Goal: Transaction & Acquisition: Purchase product/service

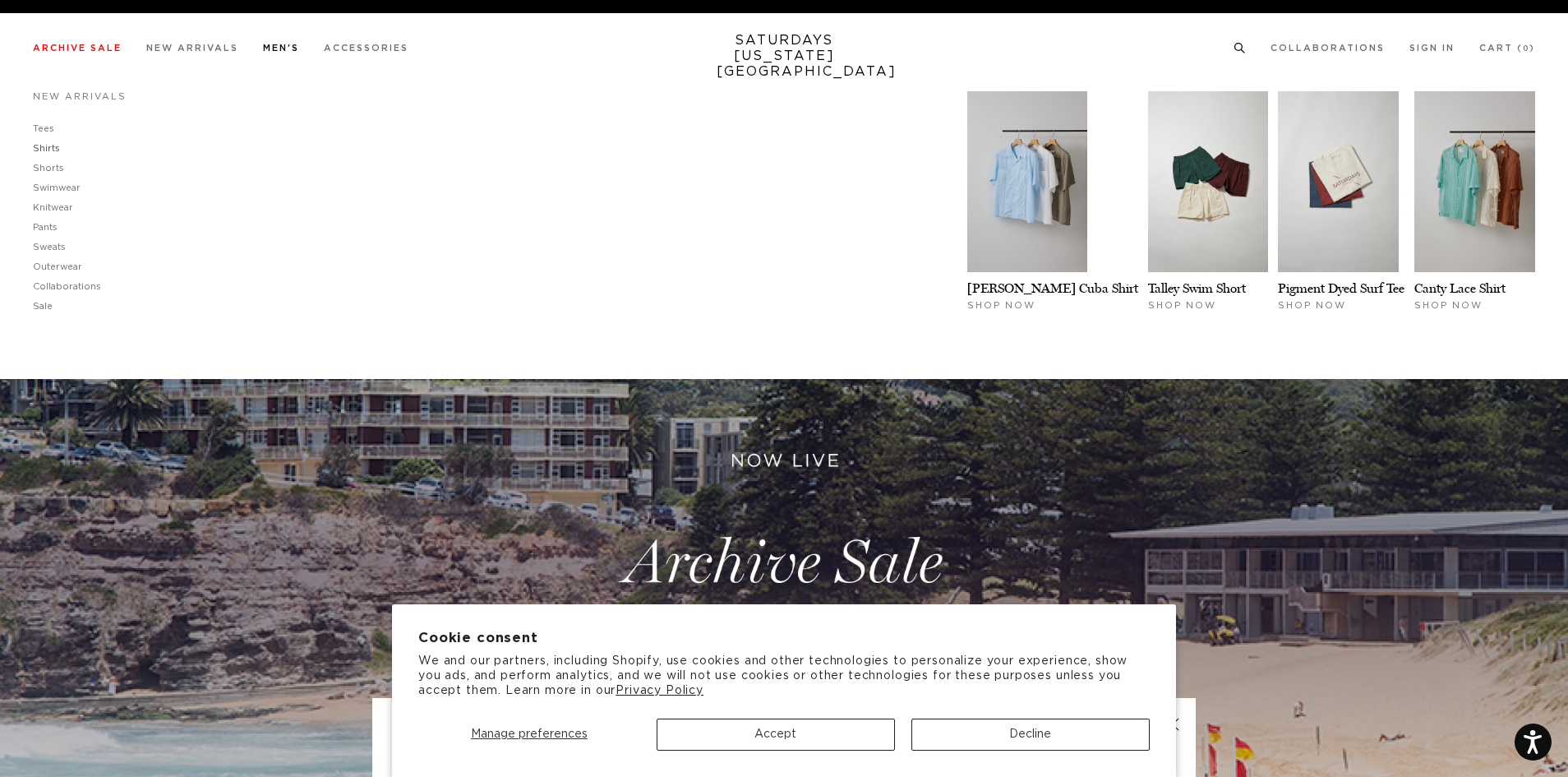
click at [57, 153] on link "Shirts" at bounding box center [46, 148] width 27 height 9
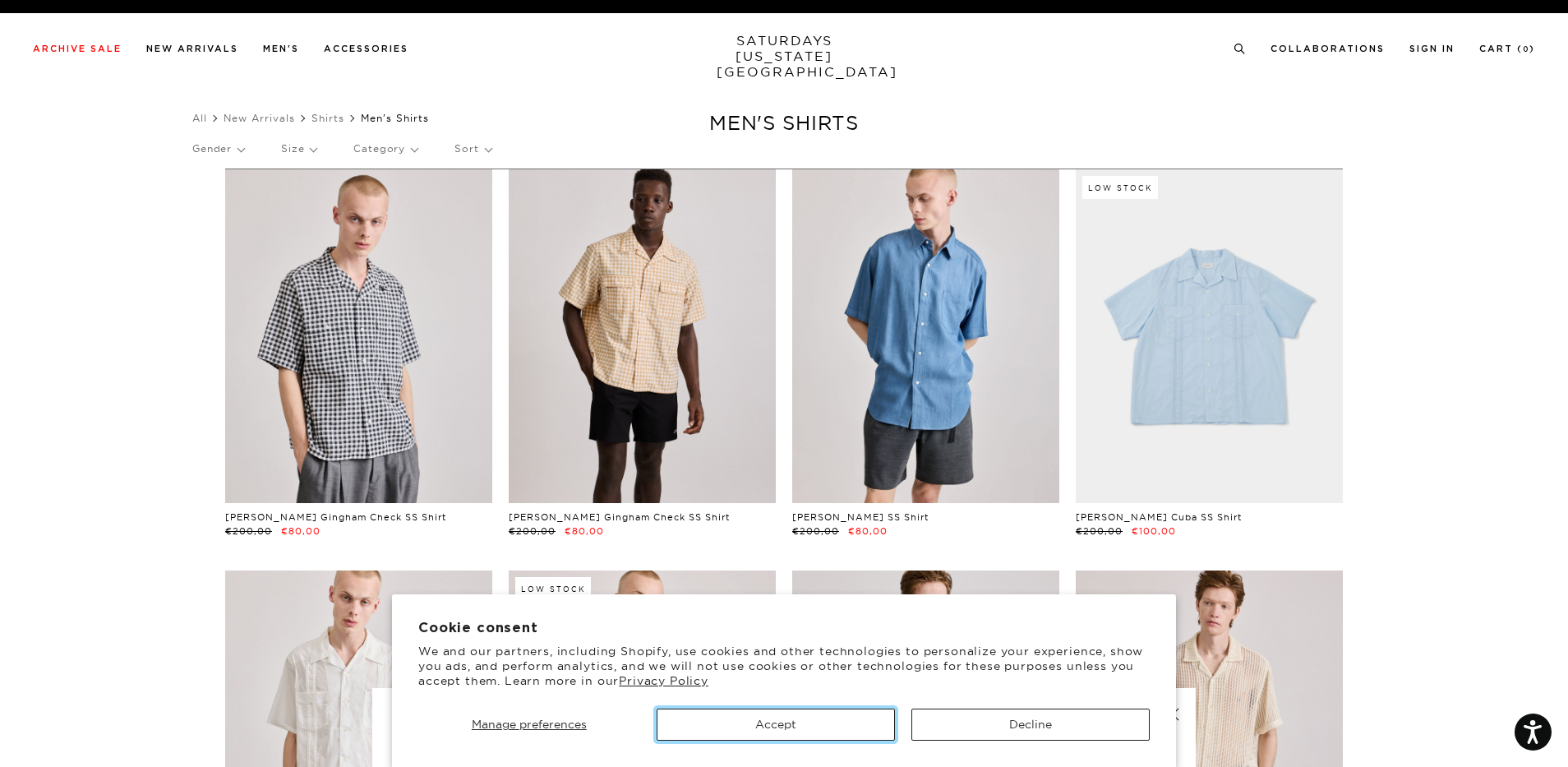
click at [842, 721] on button "Accept" at bounding box center [776, 725] width 238 height 32
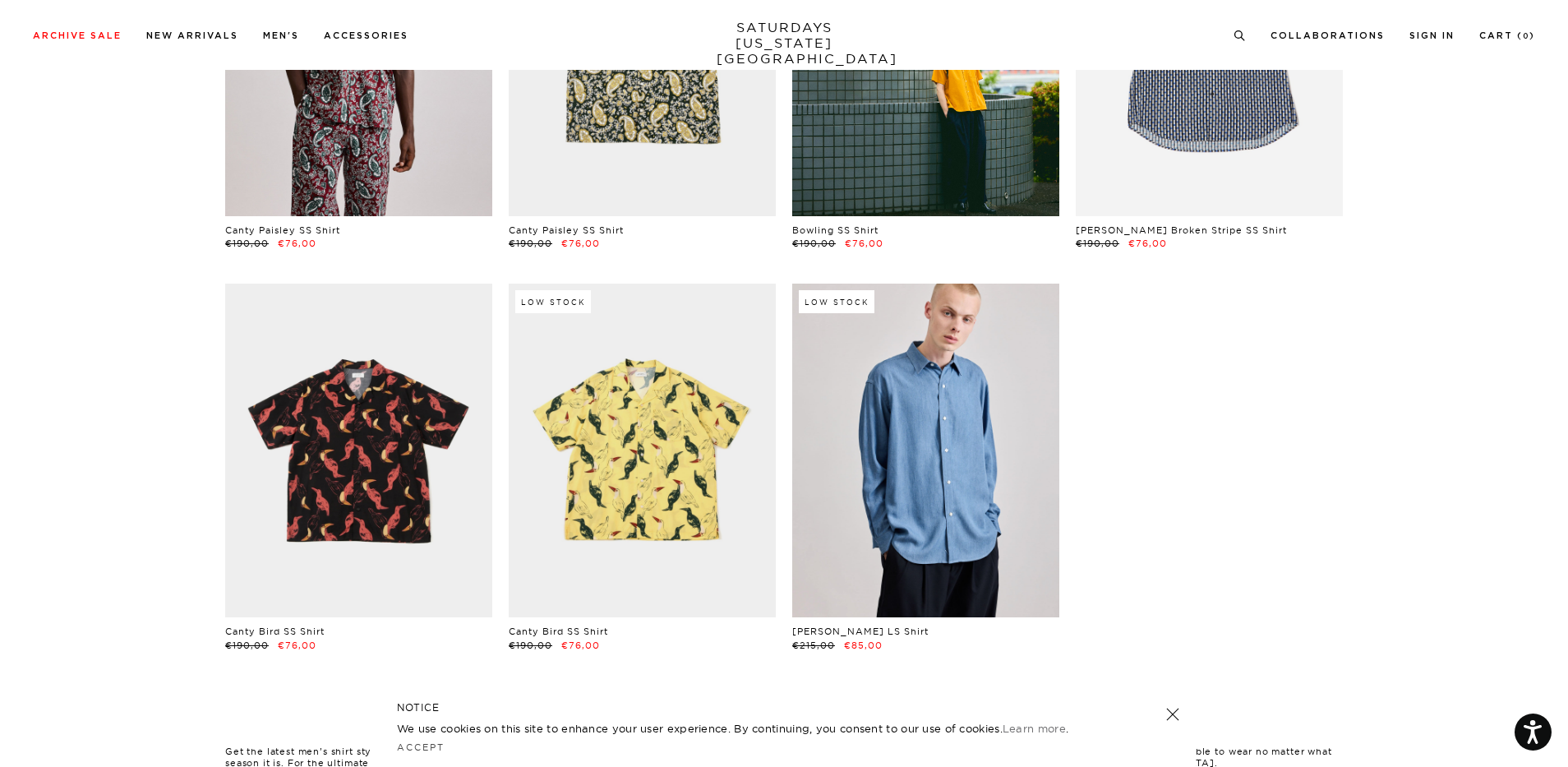
scroll to position [1151, 0]
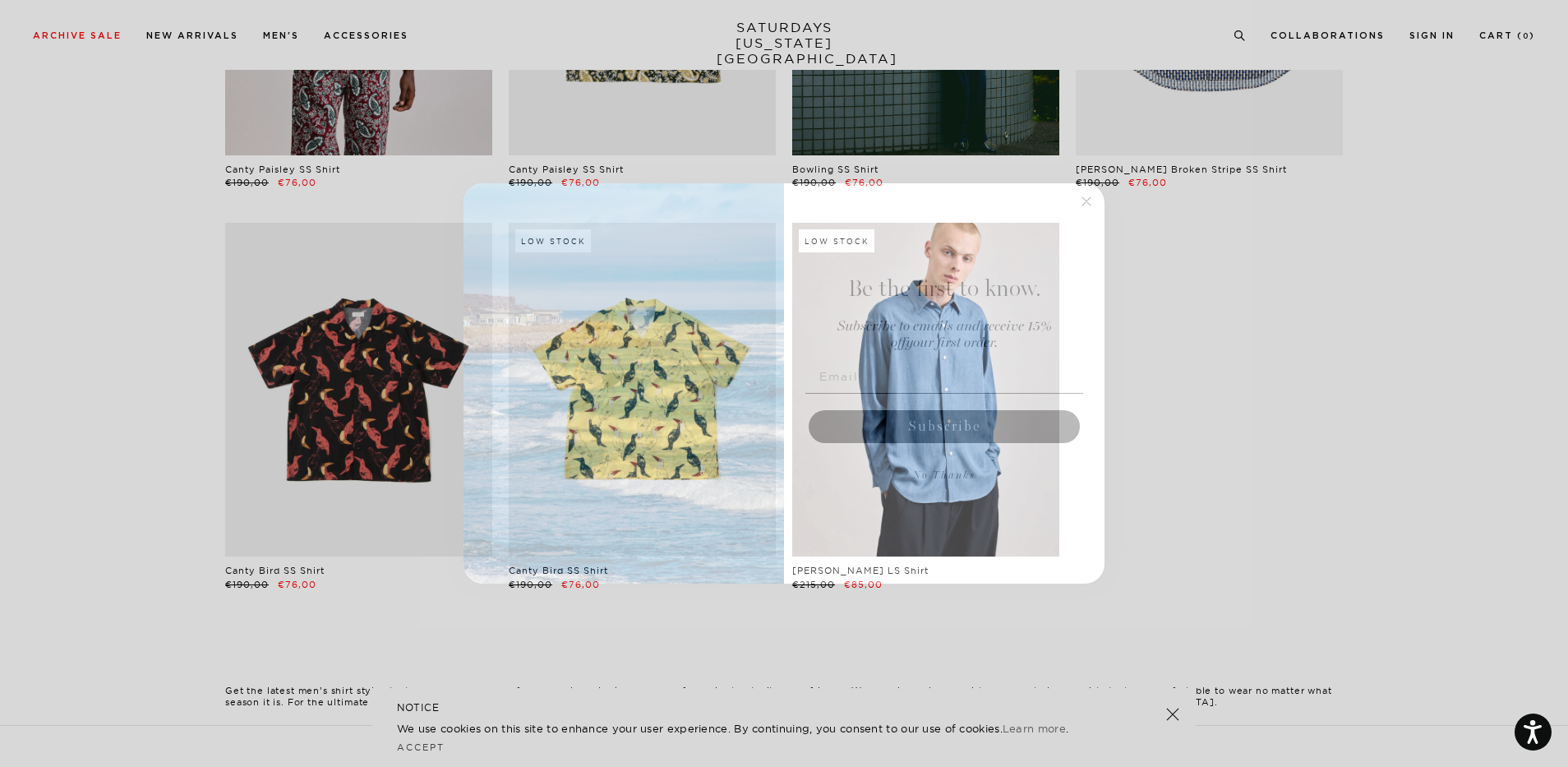
click at [1097, 207] on form "Be the first to know. Subscribe to emails and receive 15% off your first order.…" at bounding box center [784, 384] width 641 height 401
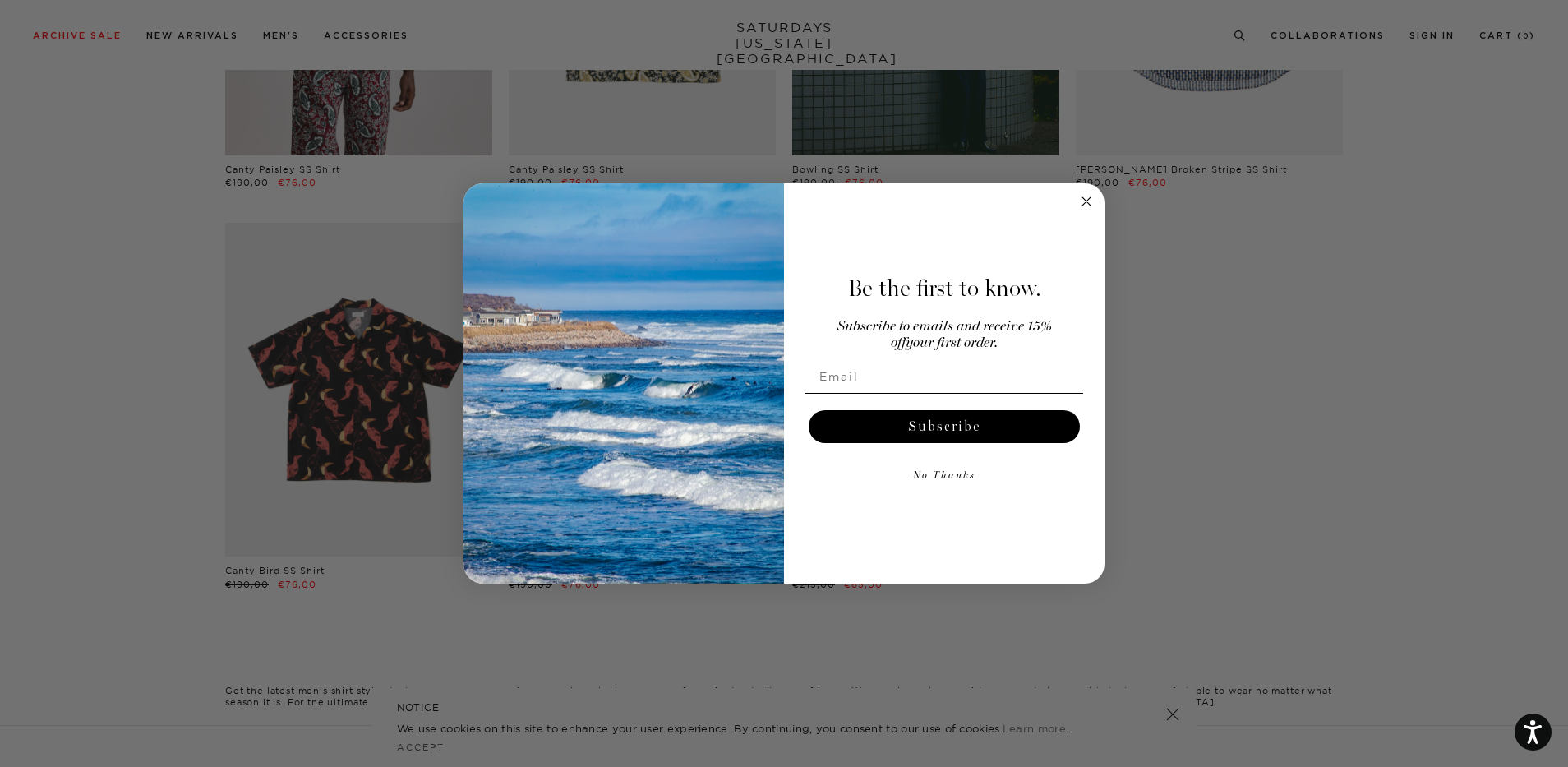
click at [1091, 198] on icon "Close dialog" at bounding box center [1087, 202] width 8 height 8
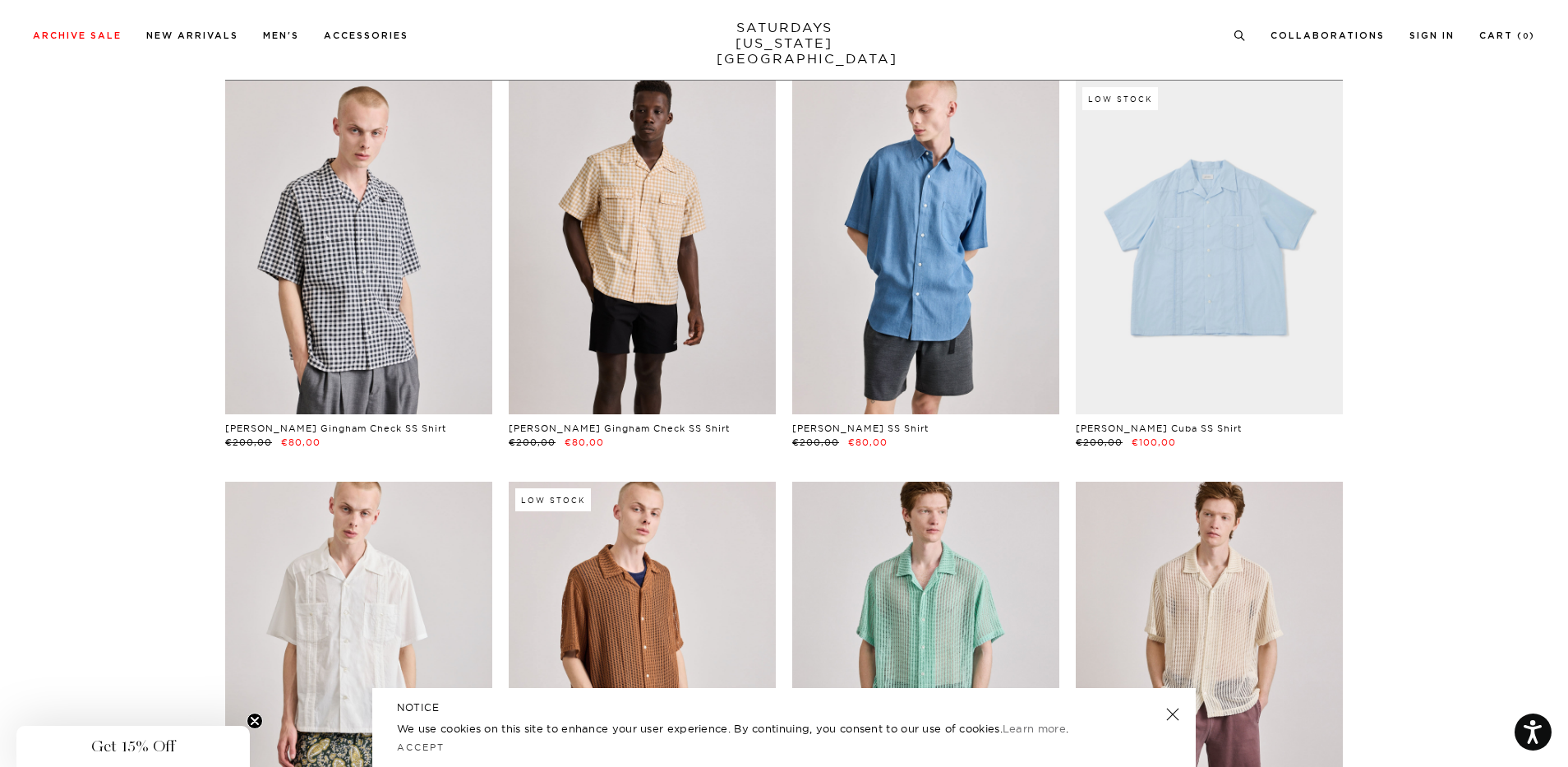
scroll to position [0, 0]
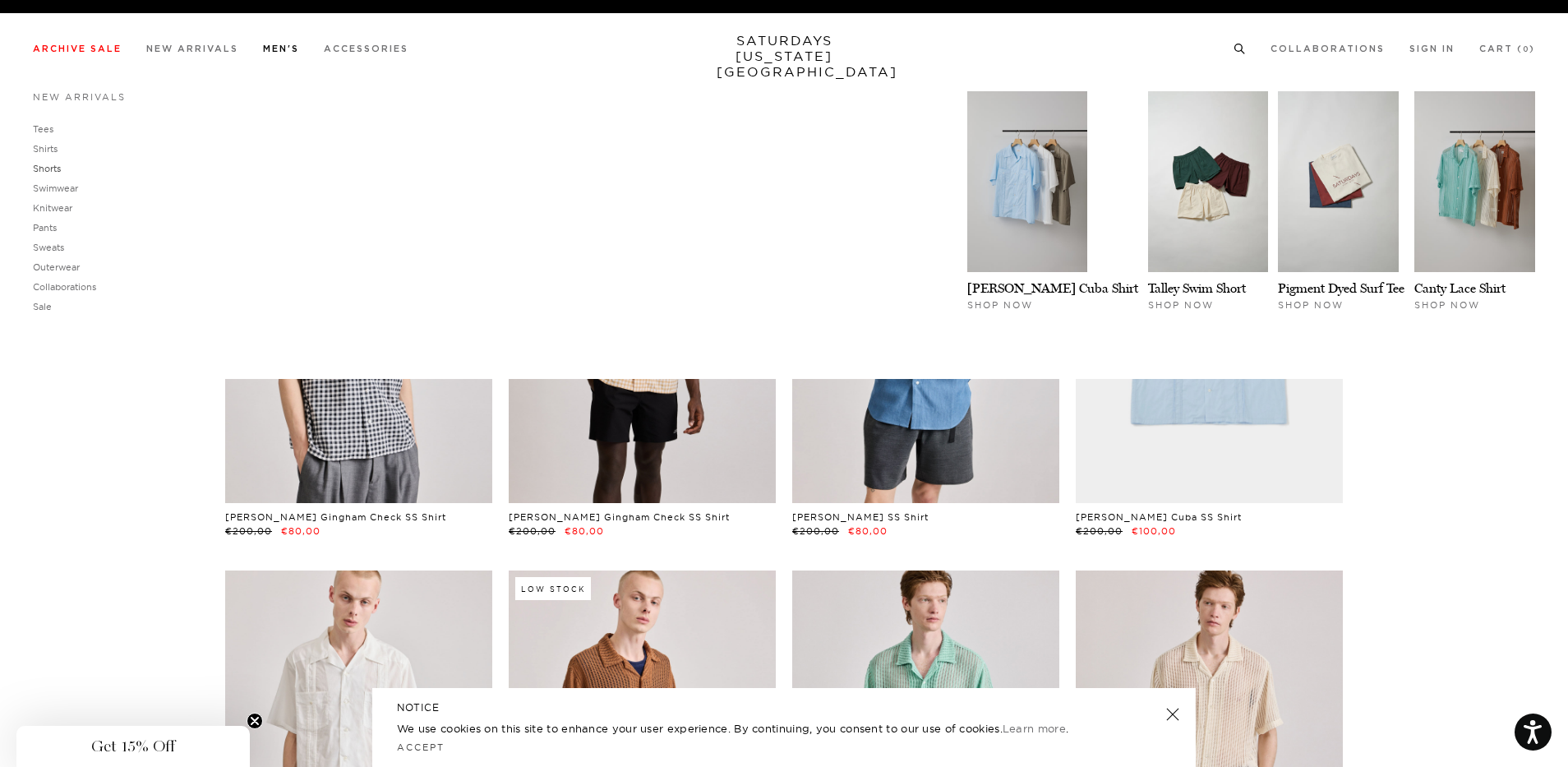
click at [54, 166] on link "Shorts" at bounding box center [46, 169] width 28 height 12
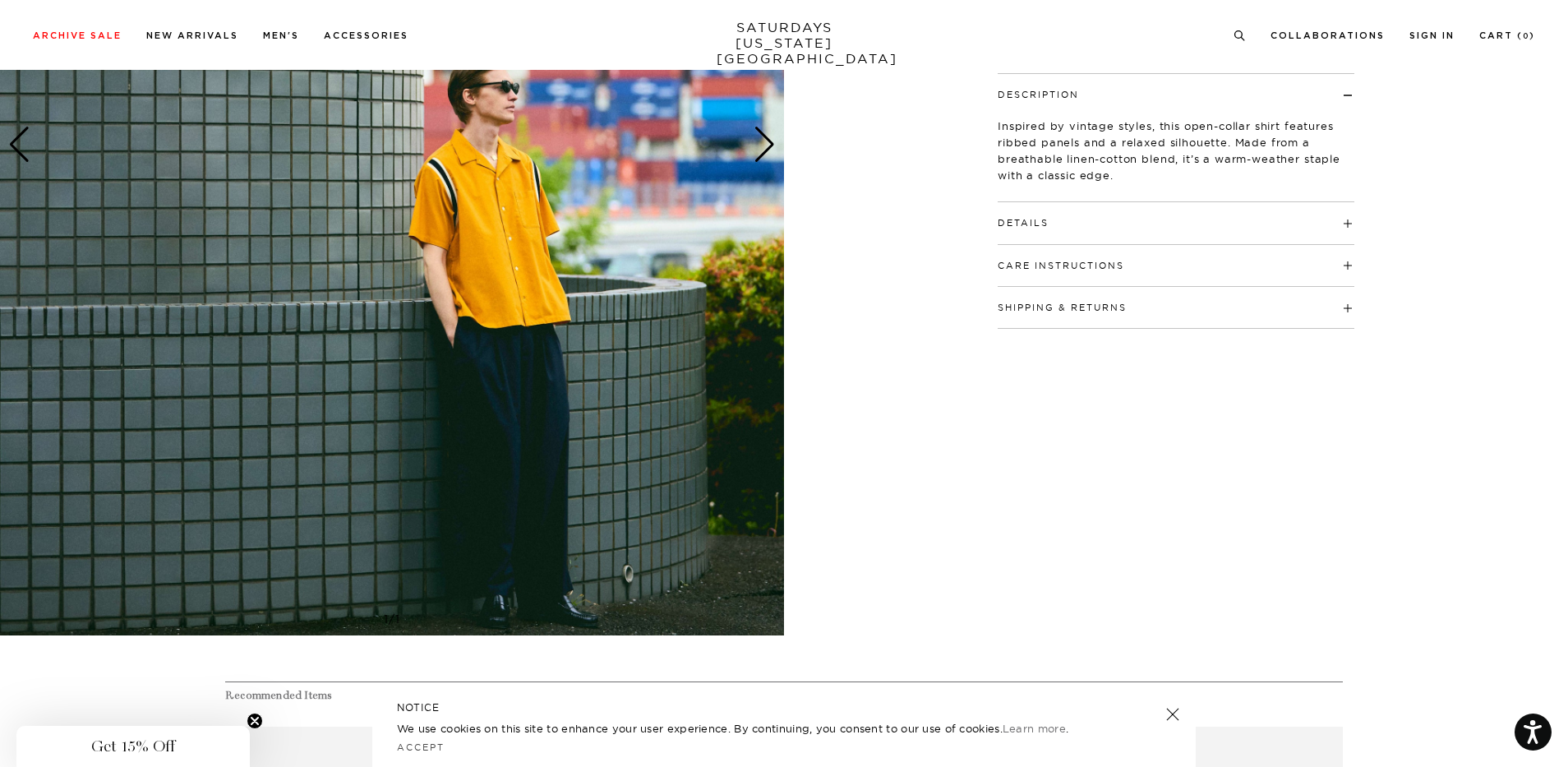
scroll to position [165, 0]
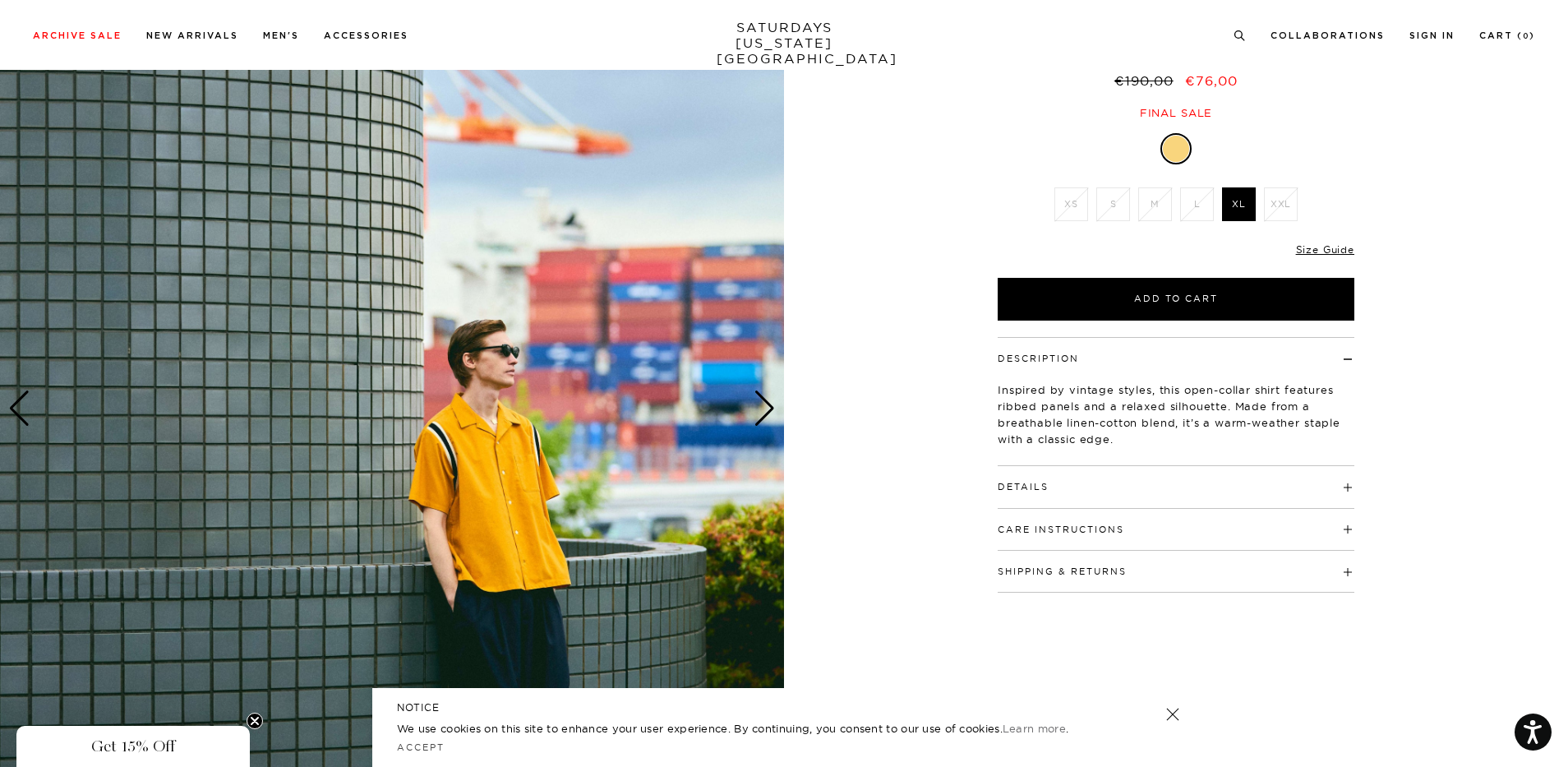
click at [766, 400] on div "Next slide" at bounding box center [765, 408] width 22 height 36
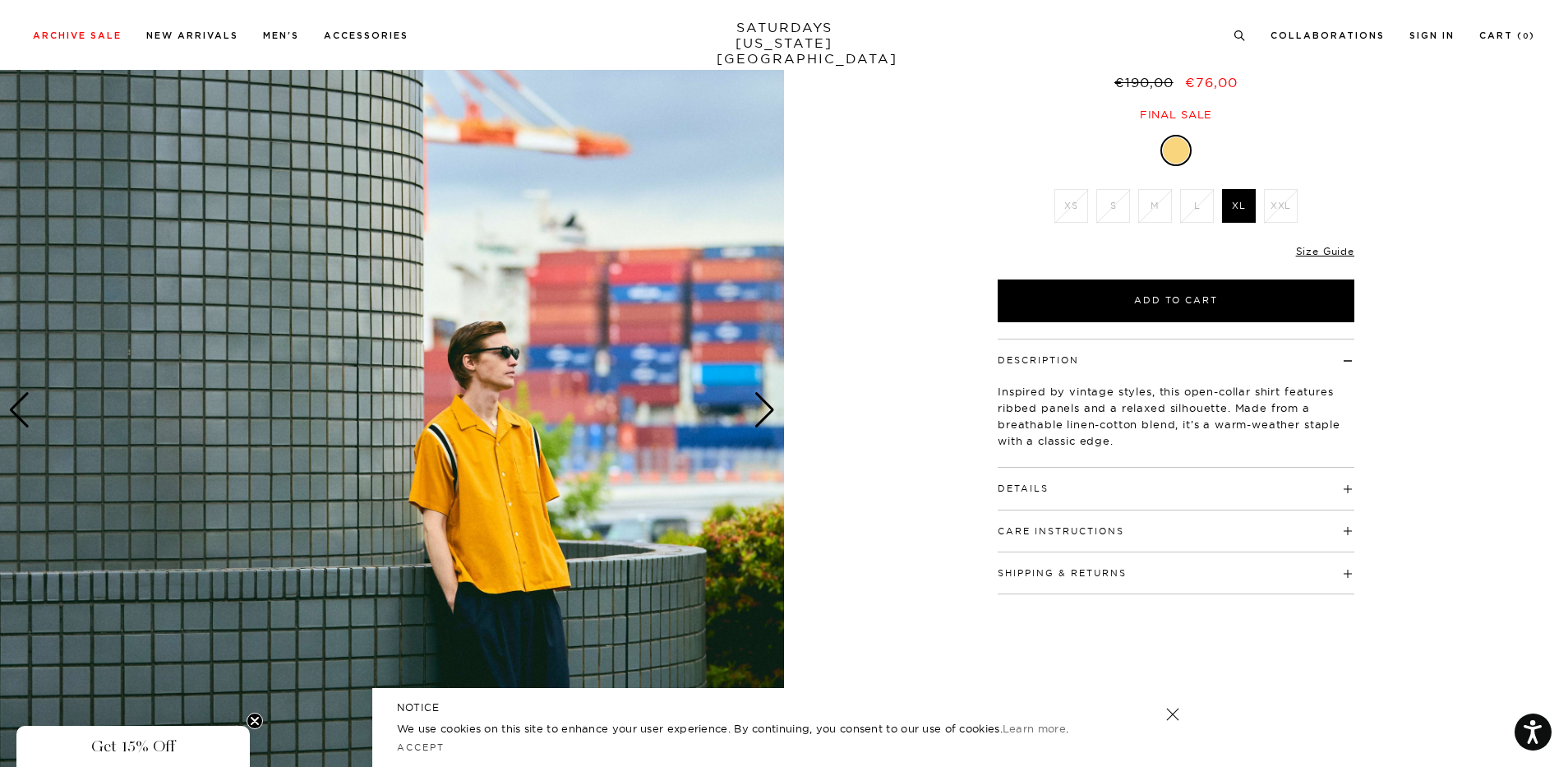
scroll to position [160, 0]
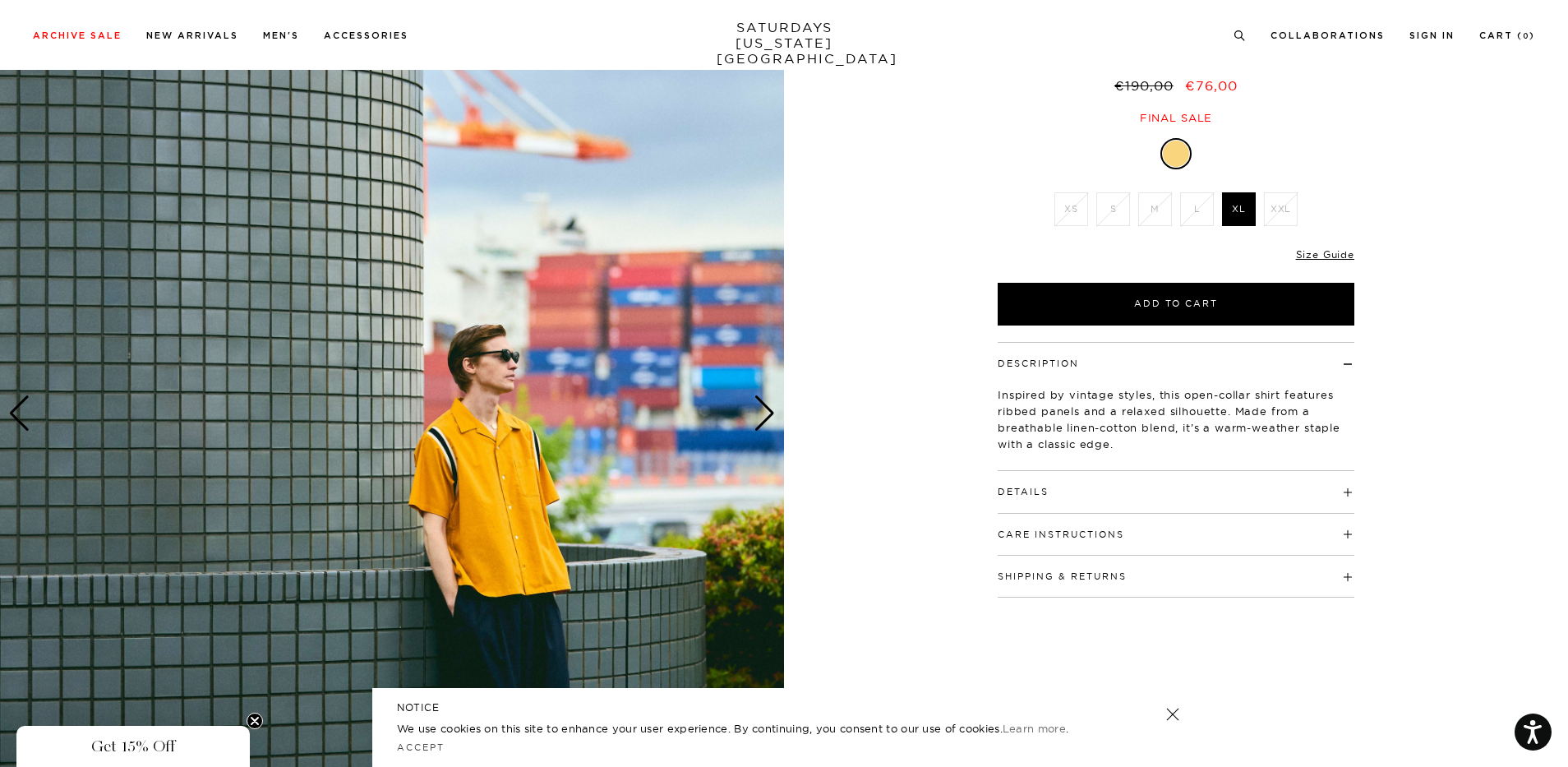
click at [627, 324] on img at bounding box center [392, 413] width 784 height 981
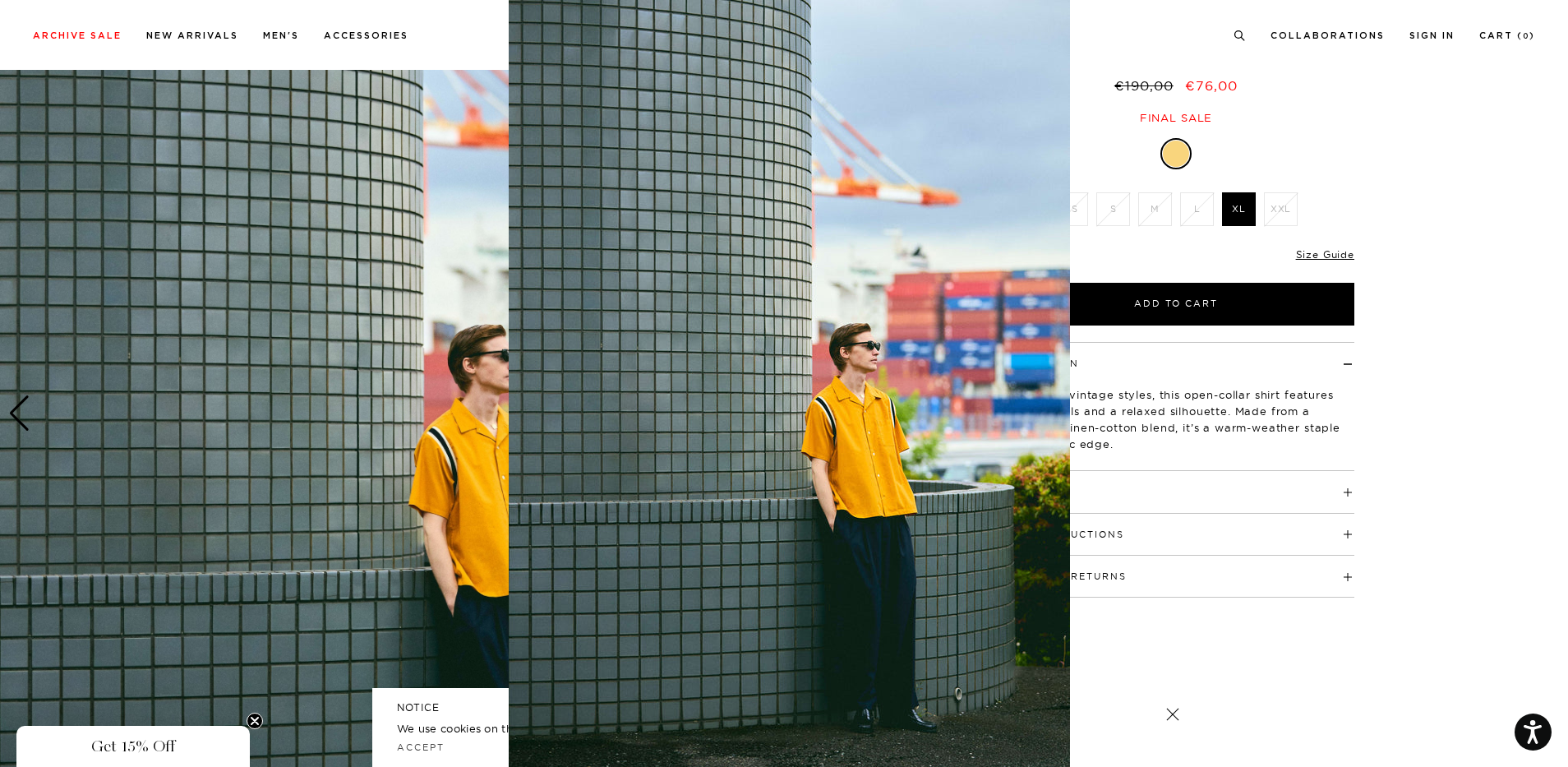
scroll to position [35, 0]
drag, startPoint x: 693, startPoint y: 427, endPoint x: 713, endPoint y: 425, distance: 20.1
click at [694, 427] on img at bounding box center [789, 386] width 562 height 842
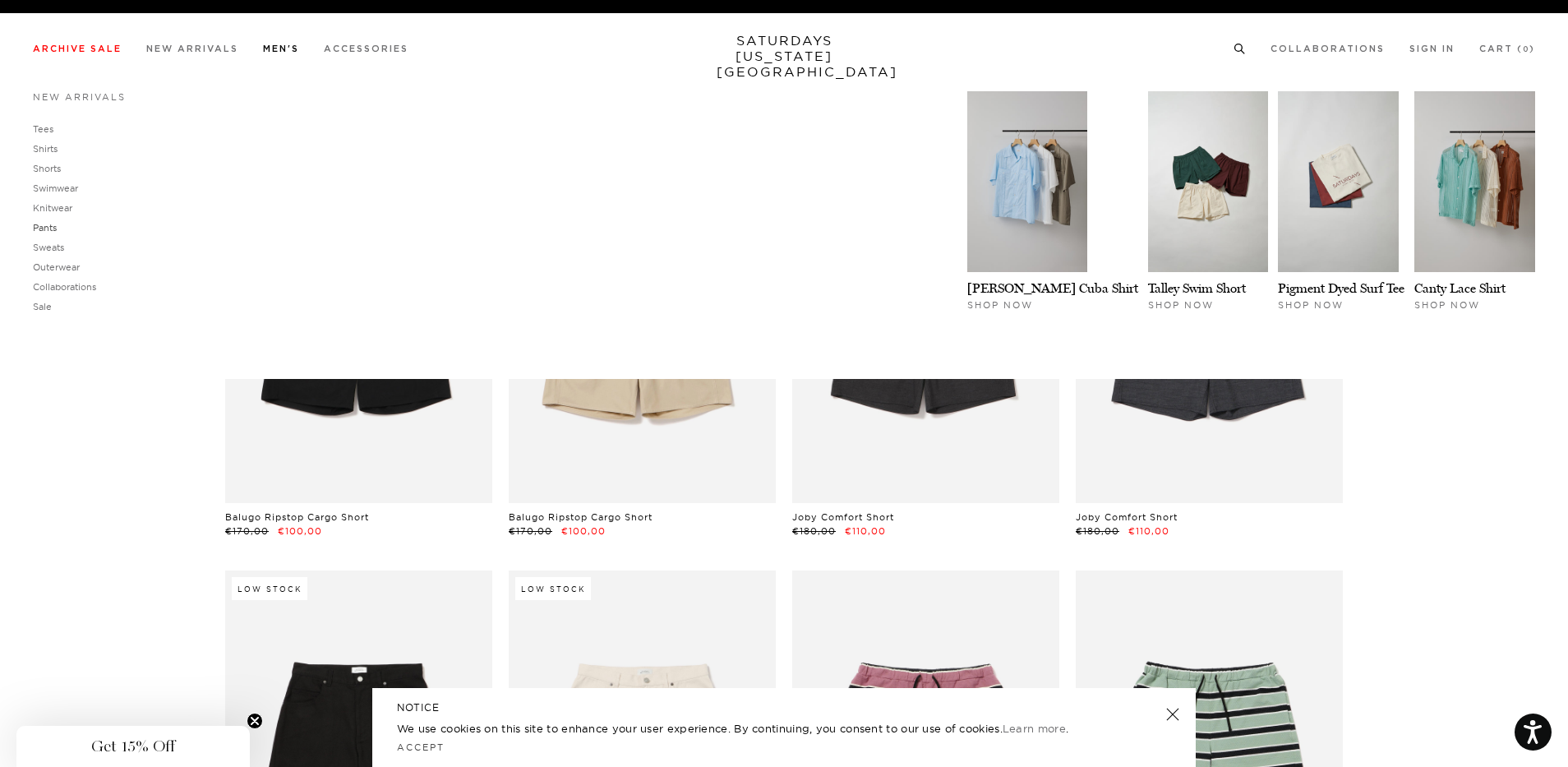
click at [53, 222] on link "Pants" at bounding box center [45, 228] width 24 height 12
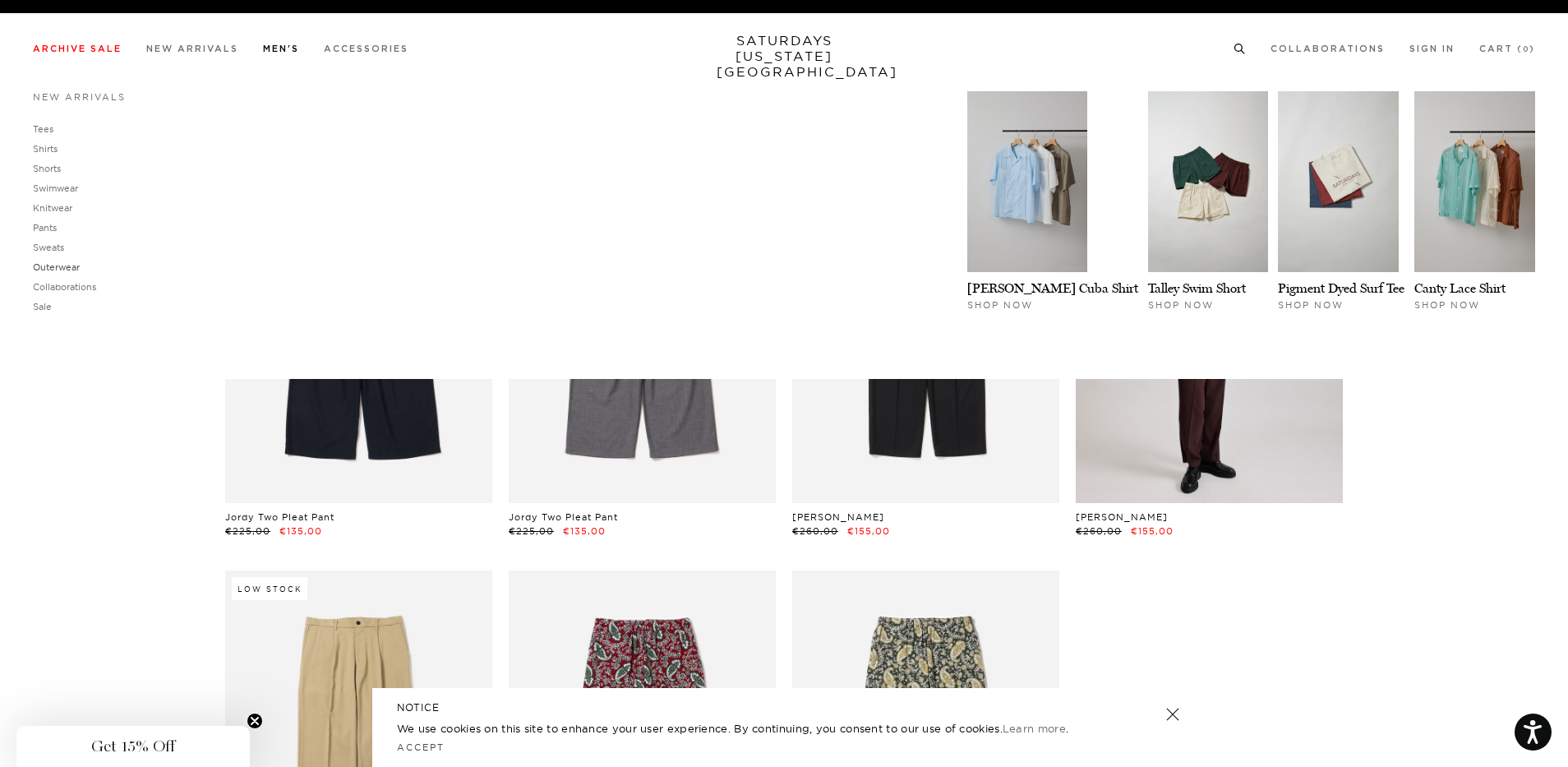
click at [68, 266] on link "Outerwear" at bounding box center [56, 268] width 46 height 12
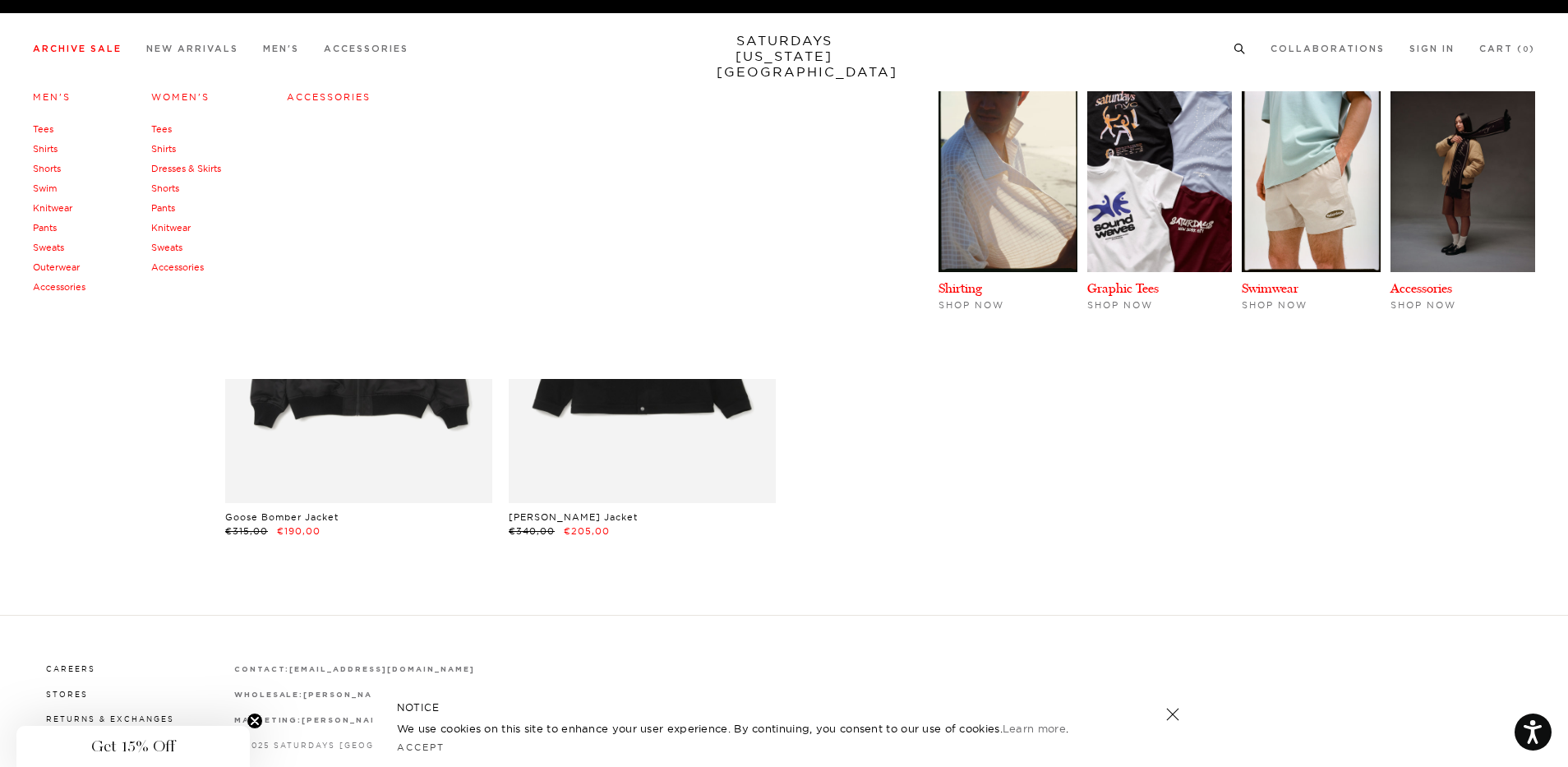
click at [50, 150] on link "Shirts" at bounding box center [45, 149] width 24 height 12
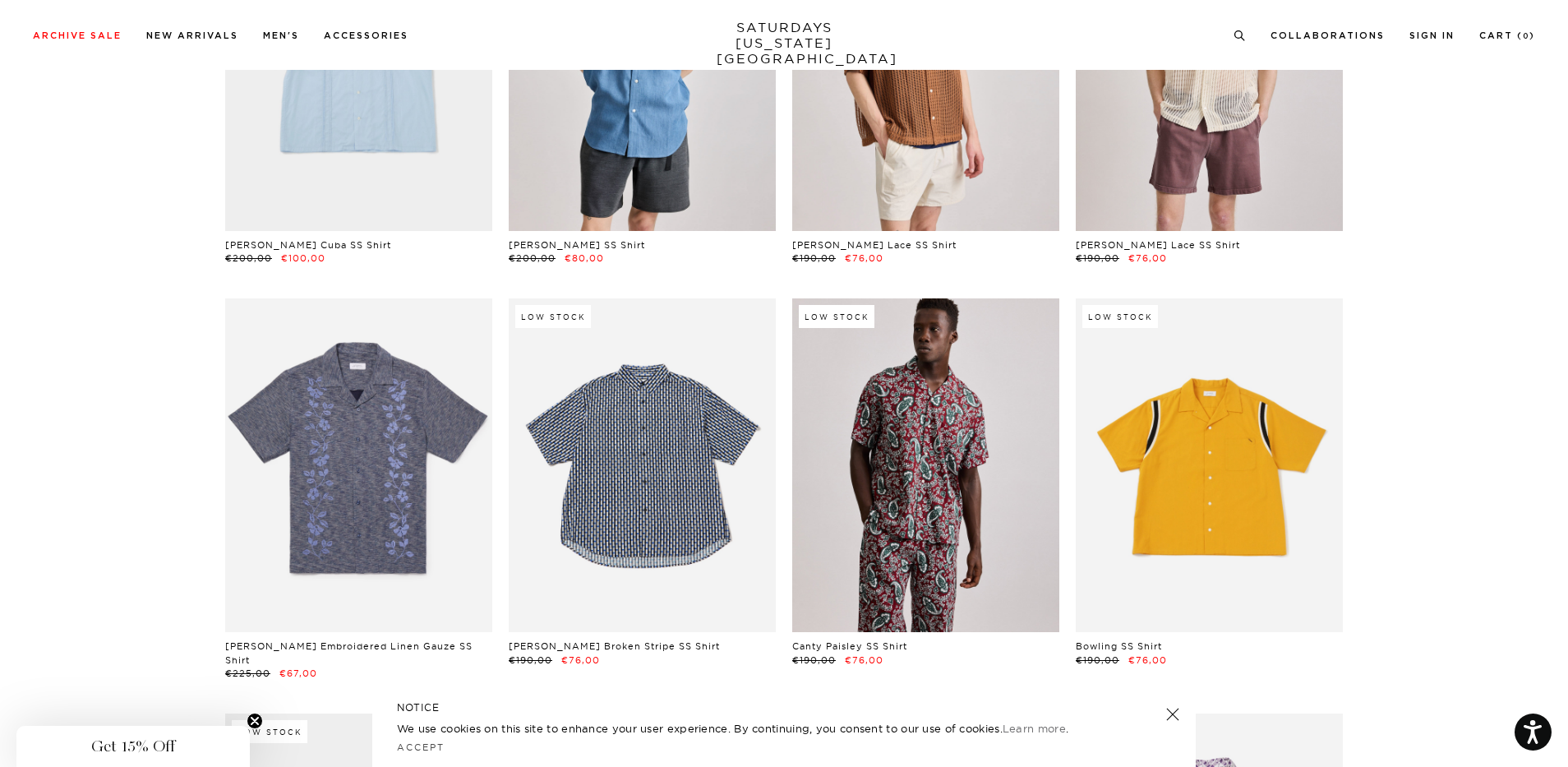
scroll to position [1151, 0]
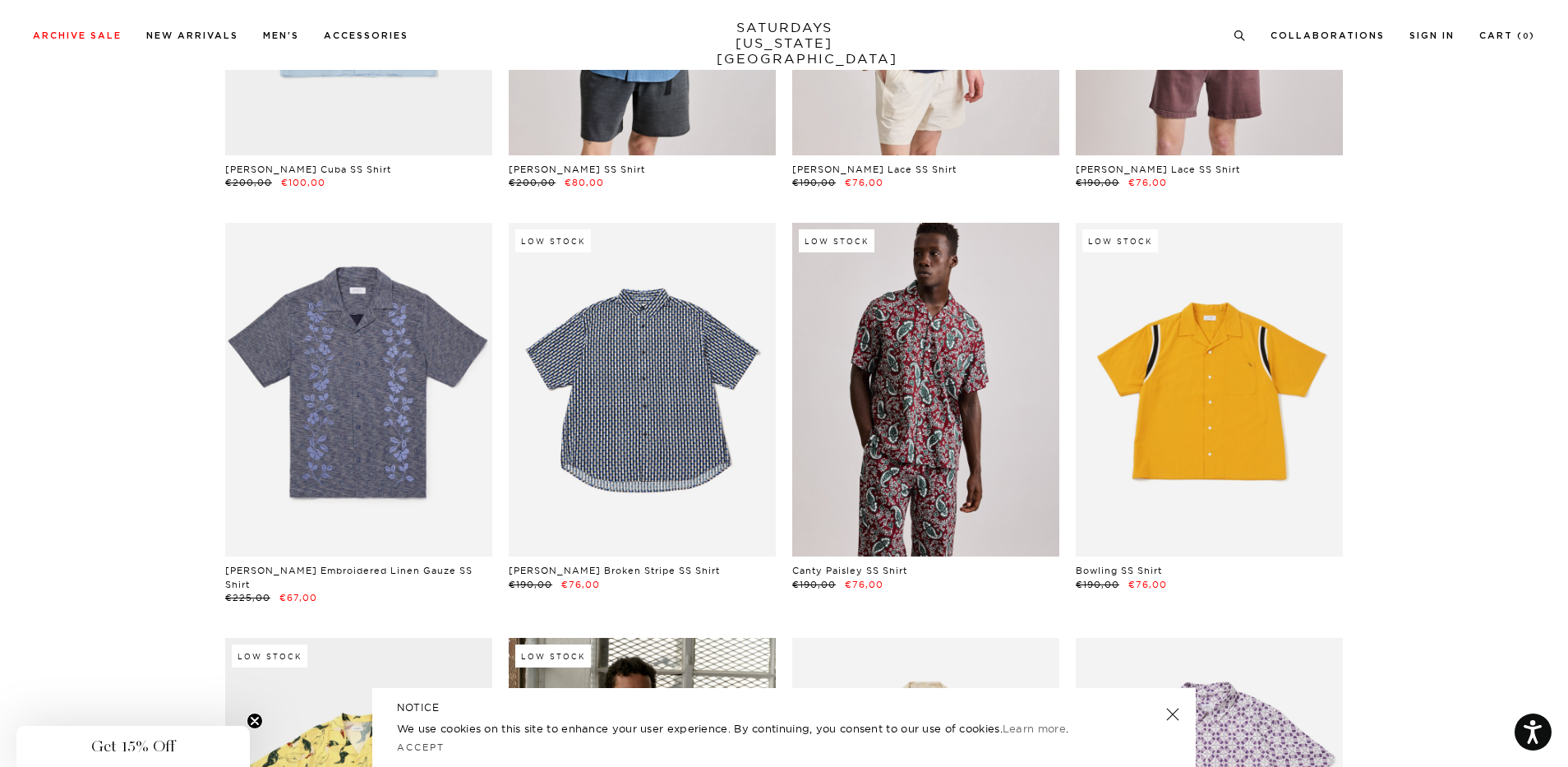
drag, startPoint x: 1107, startPoint y: 523, endPoint x: 1223, endPoint y: 451, distance: 136.5
click at [1223, 451] on link at bounding box center [1209, 389] width 267 height 334
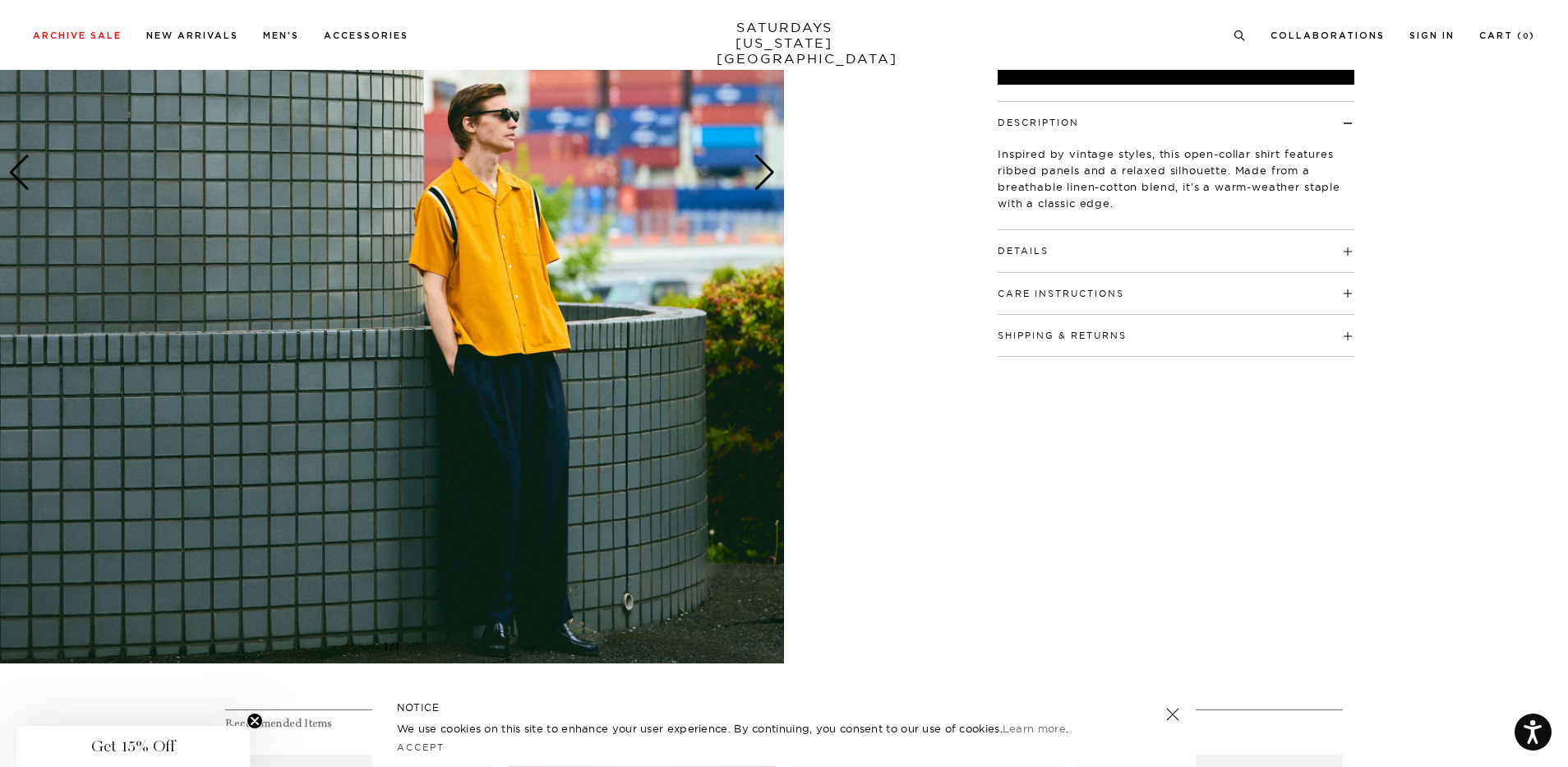
scroll to position [411, 0]
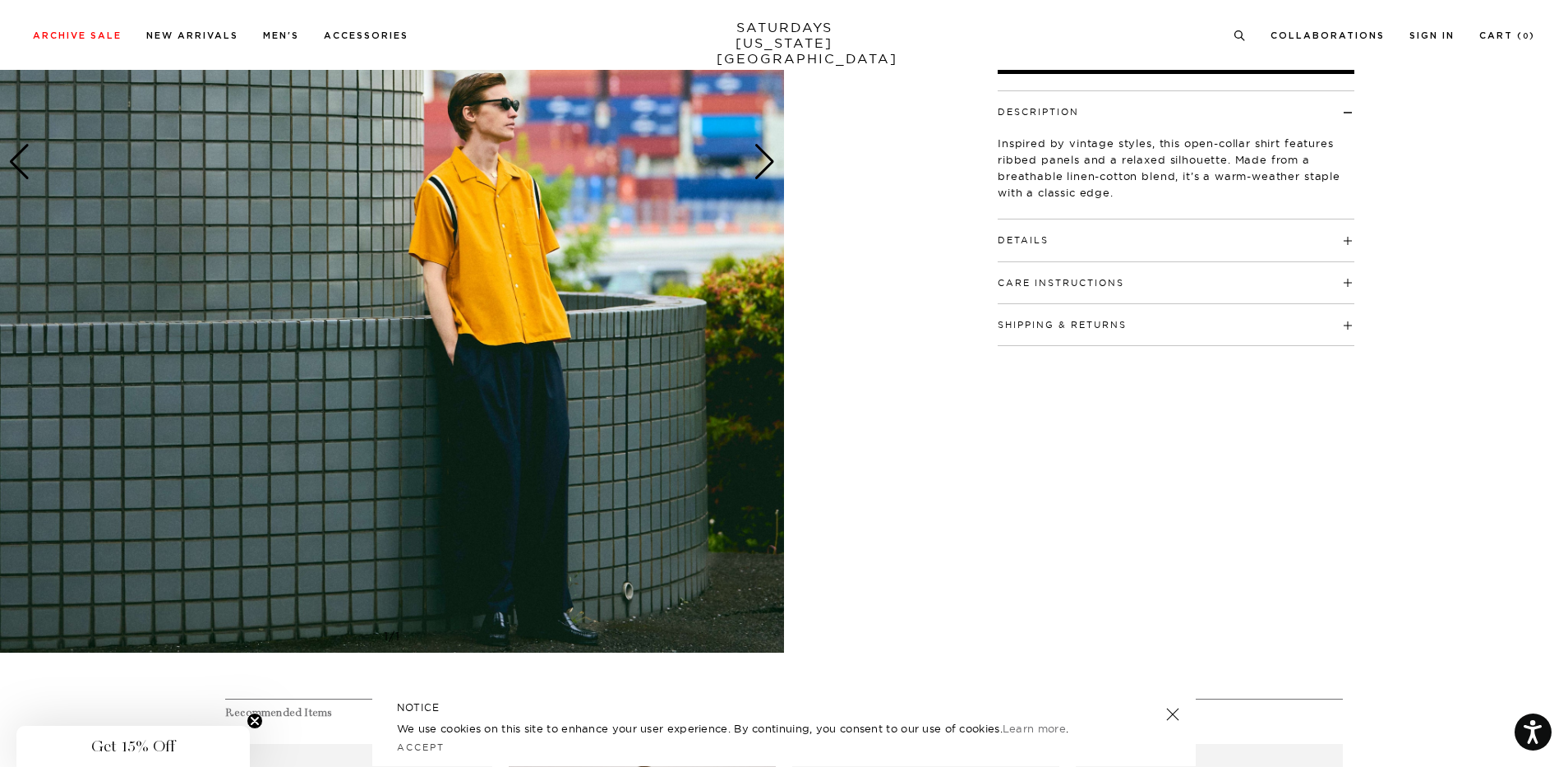
click at [1177, 721] on link at bounding box center [1172, 714] width 23 height 23
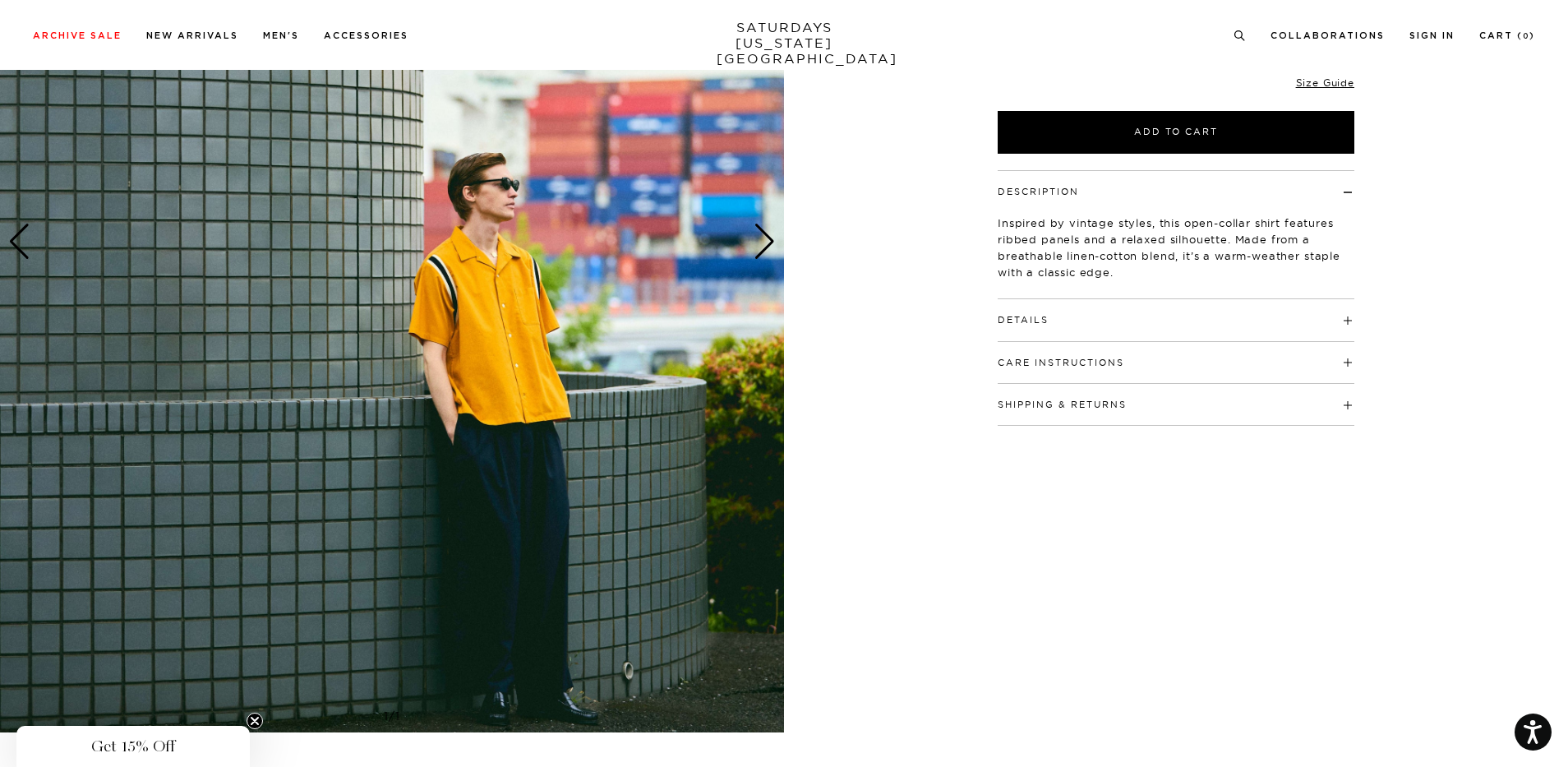
scroll to position [329, 0]
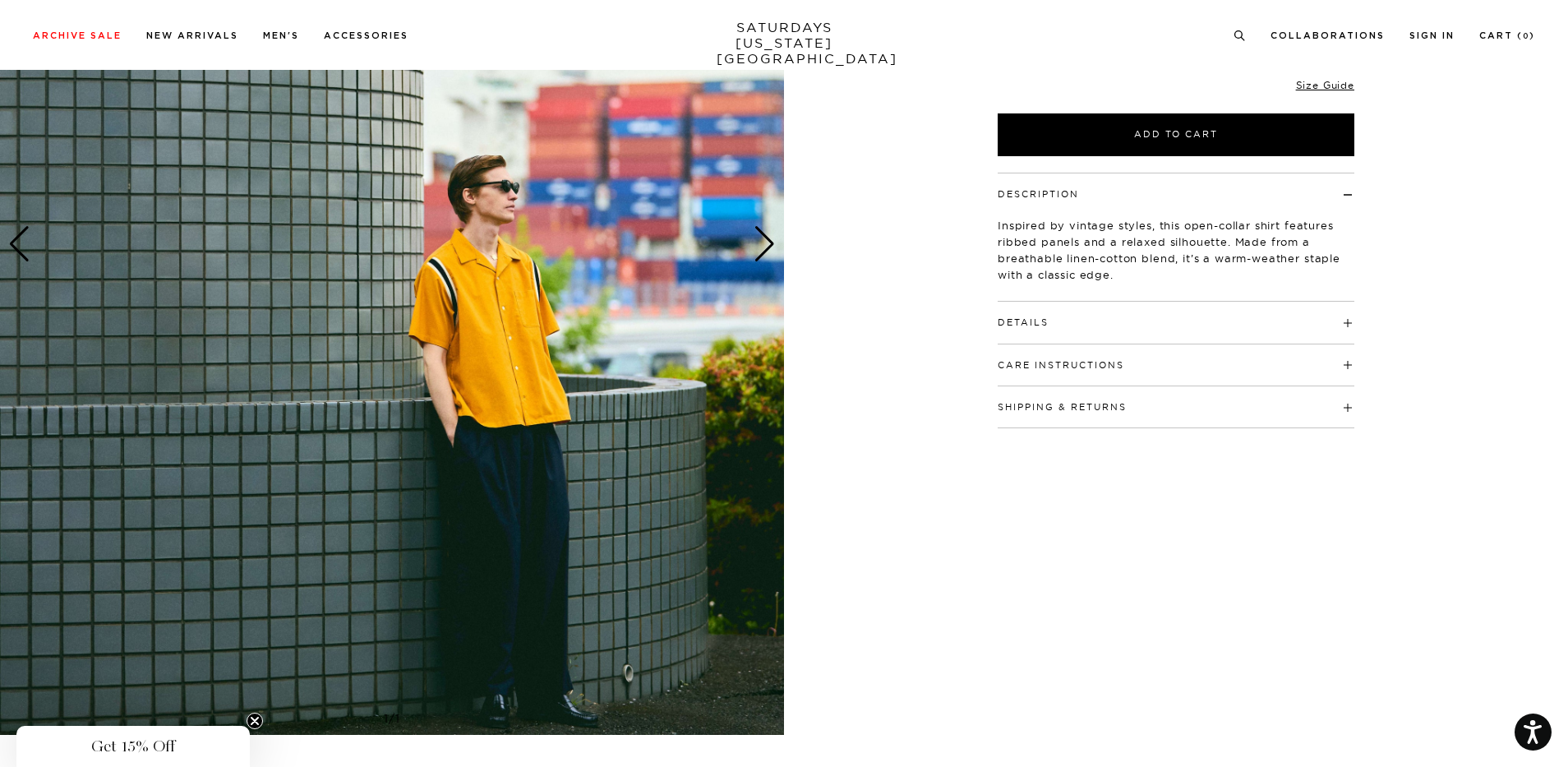
drag, startPoint x: 1001, startPoint y: 604, endPoint x: 1034, endPoint y: 293, distance: 312.7
click at [997, 602] on div "Bowling SS Shirt Yellow €190,00 €76,00 Final sale Bowling SS Shirt Yellow €190,…" at bounding box center [1176, 244] width 411 height 981
click at [364, 430] on img at bounding box center [392, 244] width 784 height 981
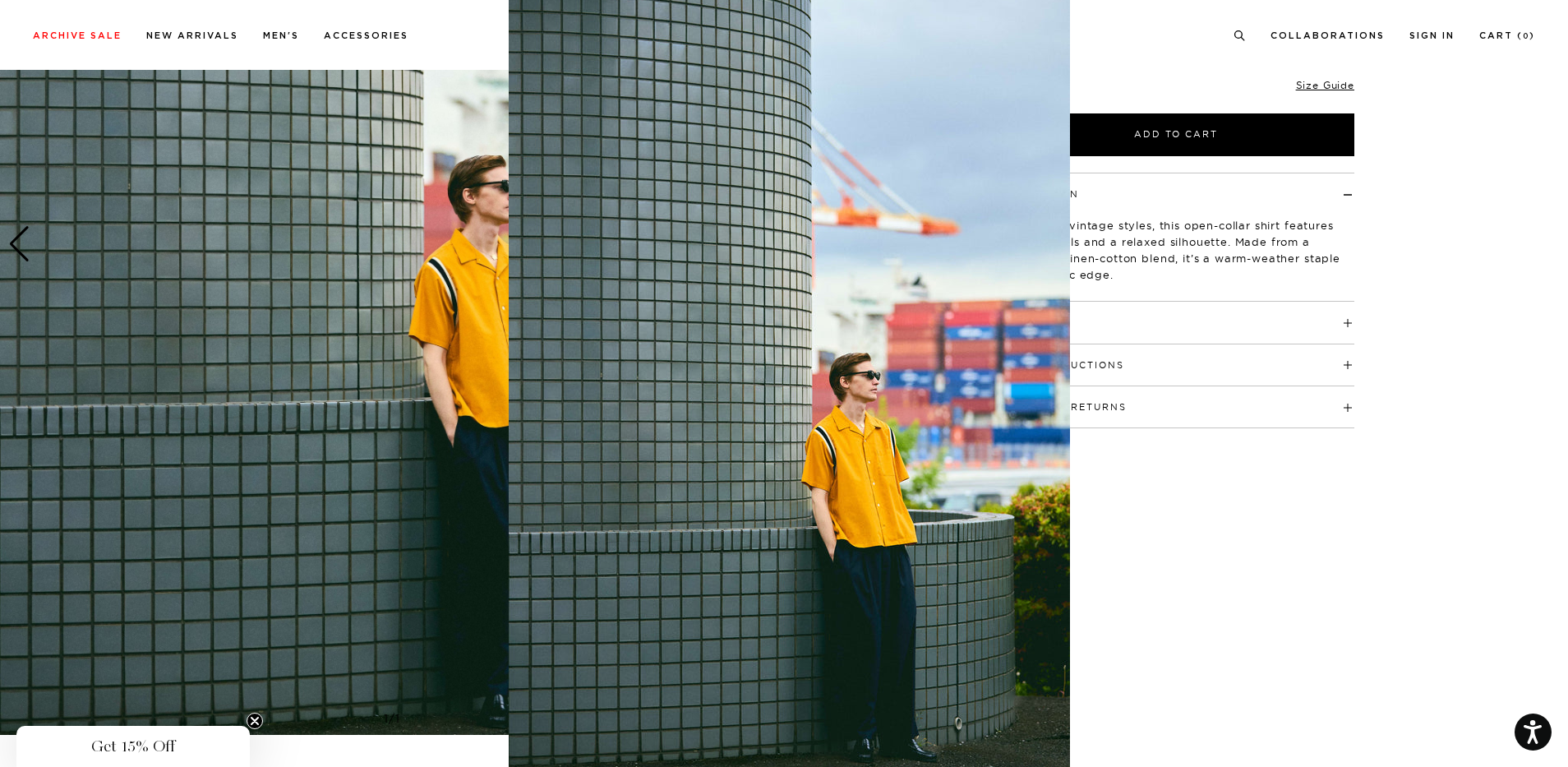
scroll to position [3, 0]
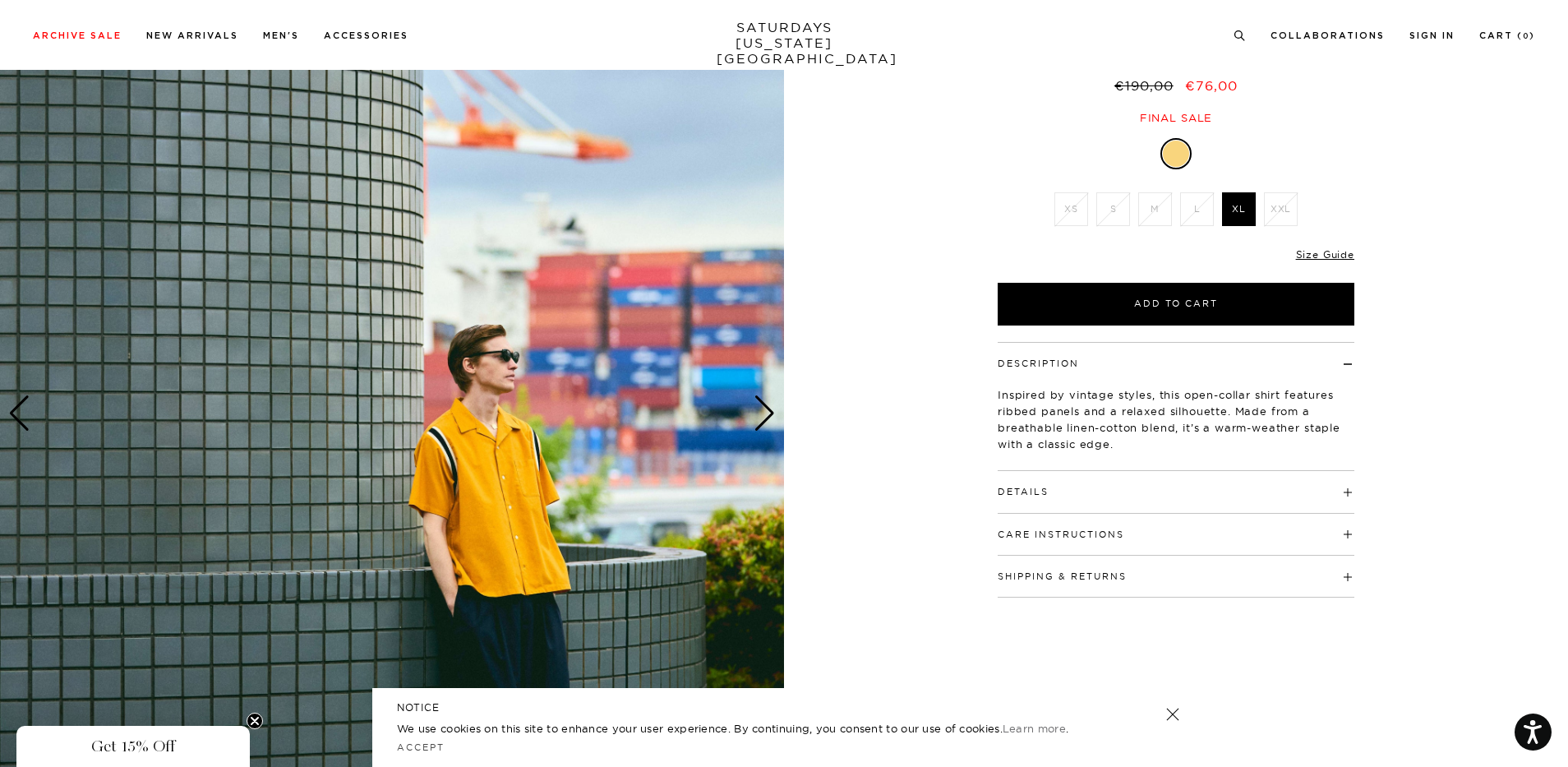
scroll to position [830, 0]
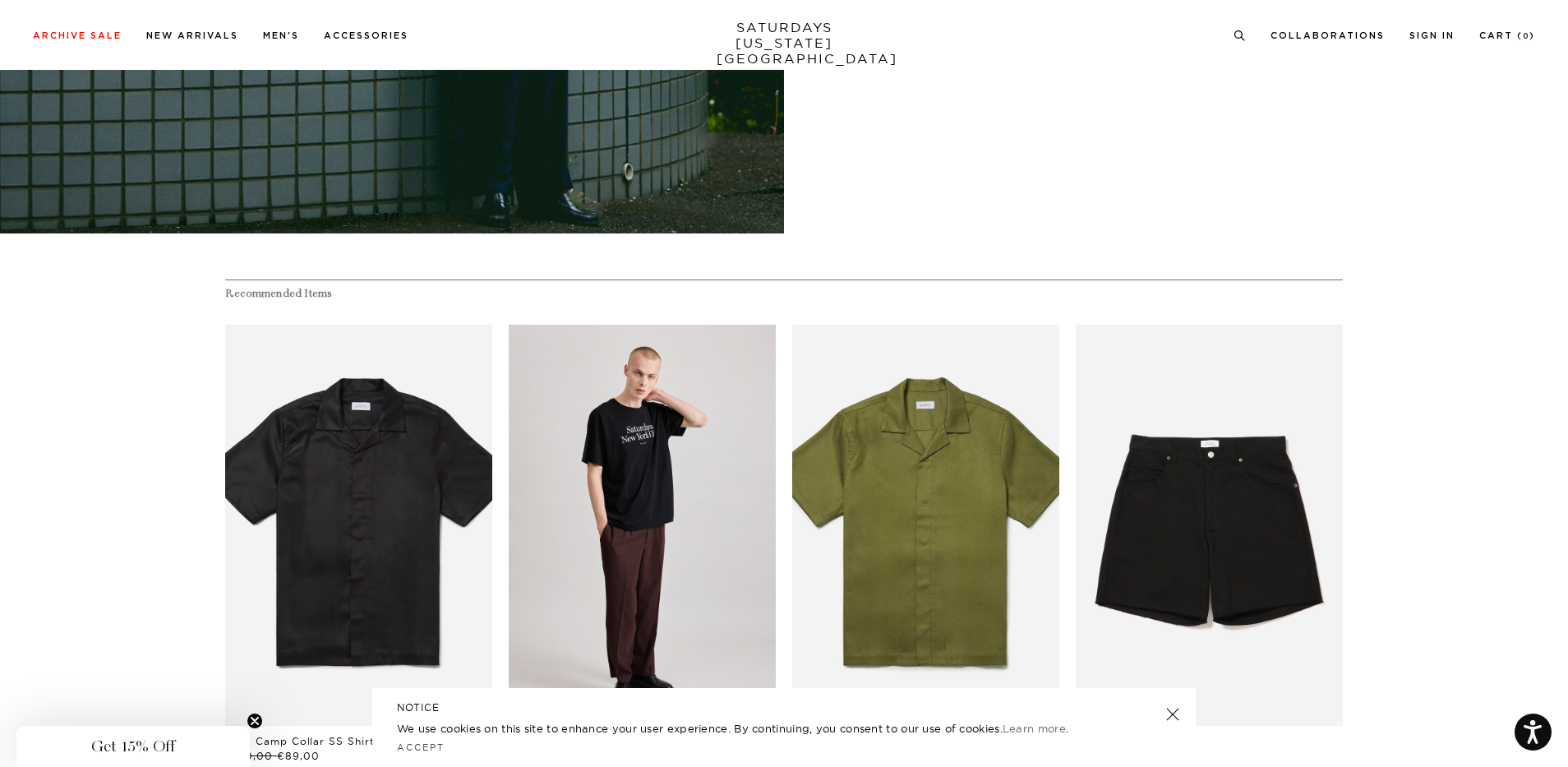
click at [126, 543] on section "Recommended Items Sold Out Low Stock York Camp Collar SS Shirt €180,00 €89,00 S…" at bounding box center [784, 521] width 1568 height 484
